Goal: Navigation & Orientation: Find specific page/section

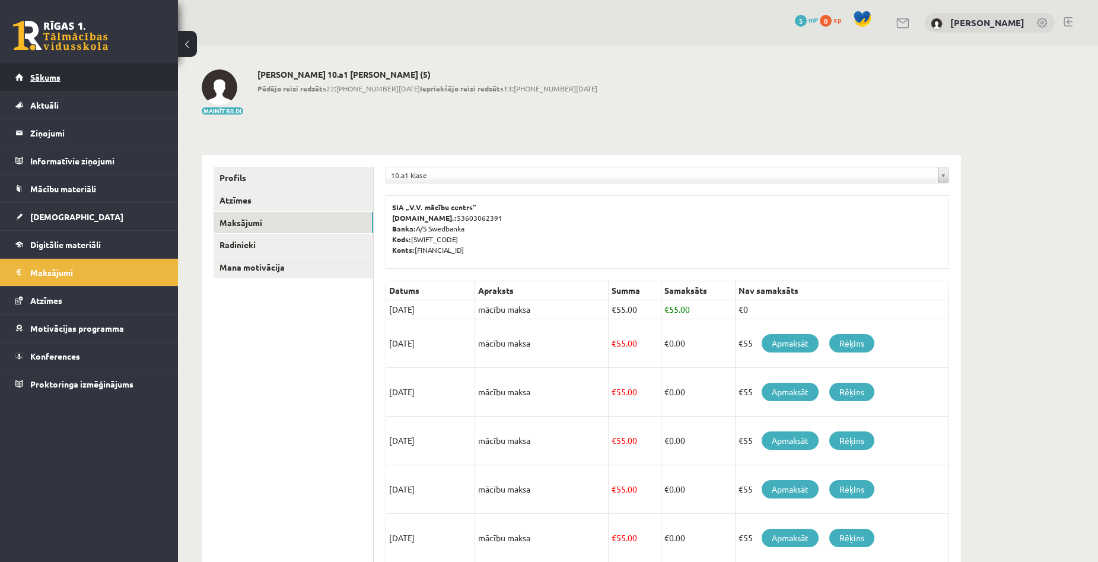
click at [61, 80] on link "Sākums" at bounding box center [89, 76] width 148 height 27
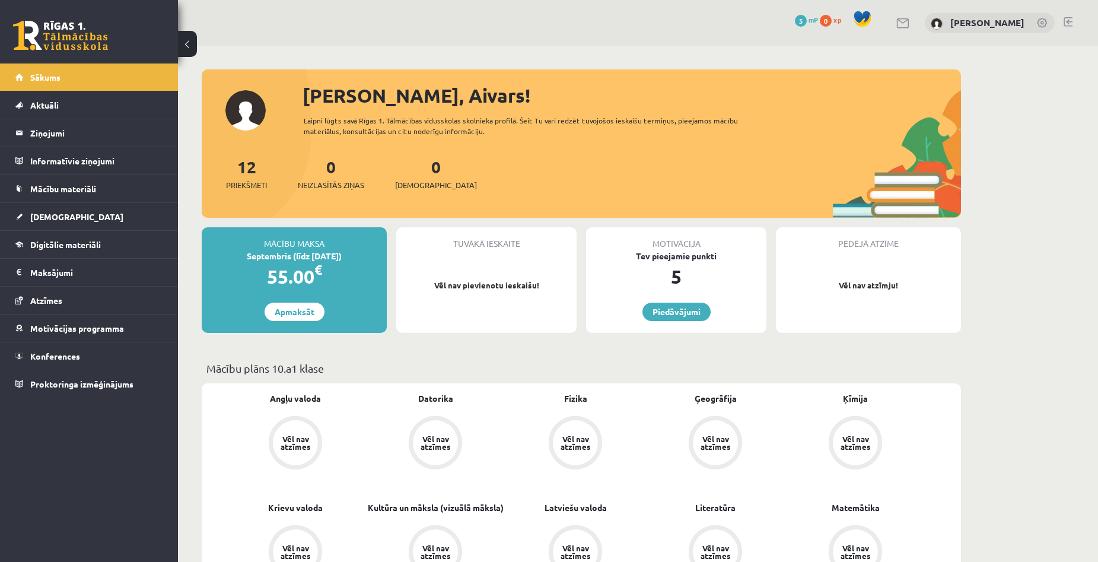
drag, startPoint x: 303, startPoint y: 123, endPoint x: 518, endPoint y: 141, distance: 215.5
click at [518, 141] on div "[PERSON_NAME], Aivars! Laipni lūgts savā Rīgas 1. Tālmācības vidusskolas skolni…" at bounding box center [582, 149] width 760 height 136
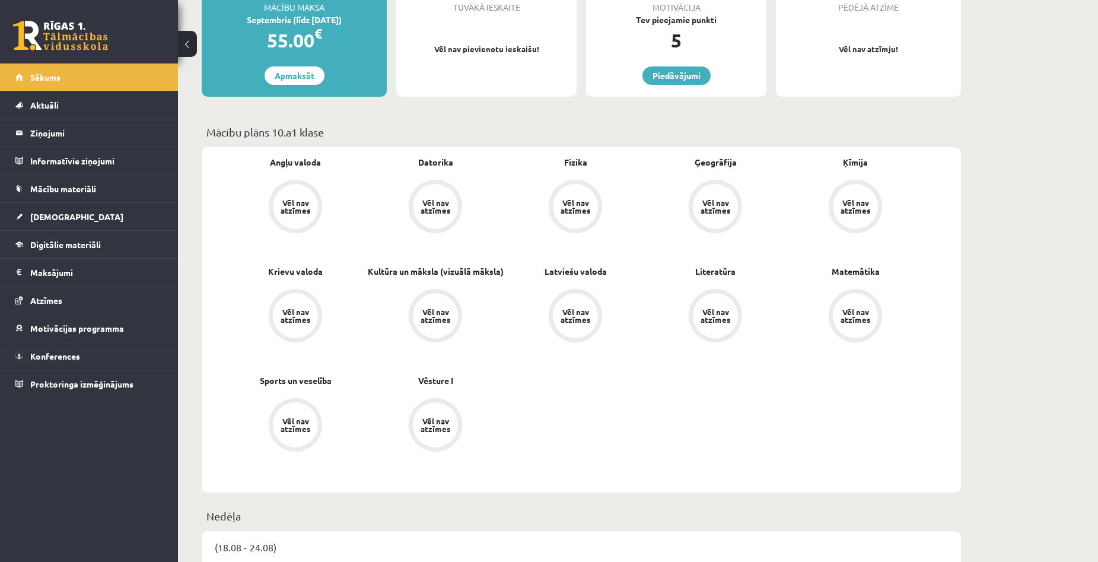
scroll to position [237, 0]
